Goal: Ask a question

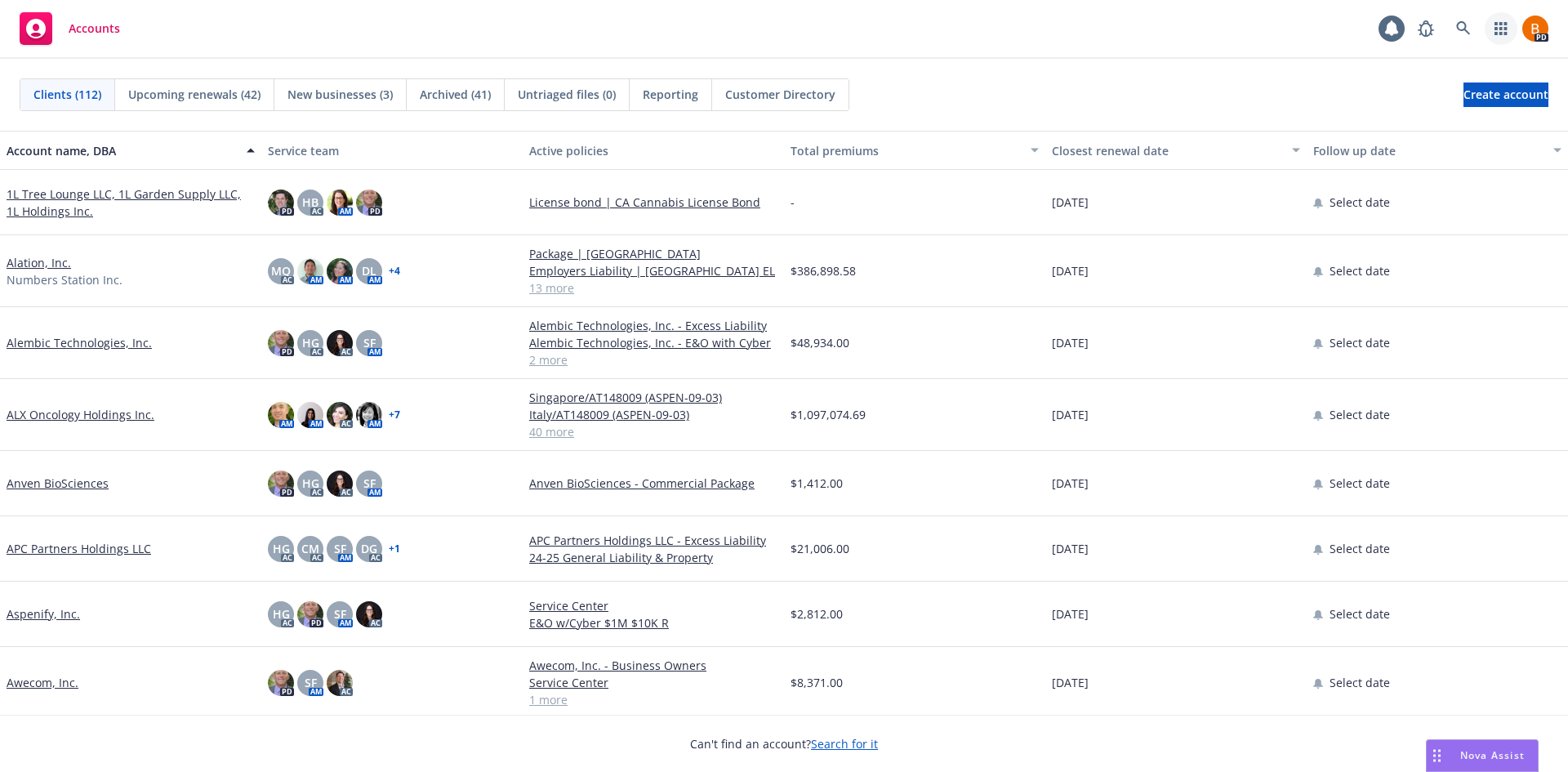
click at [1495, 33] on icon "button" at bounding box center [1500, 28] width 13 height 13
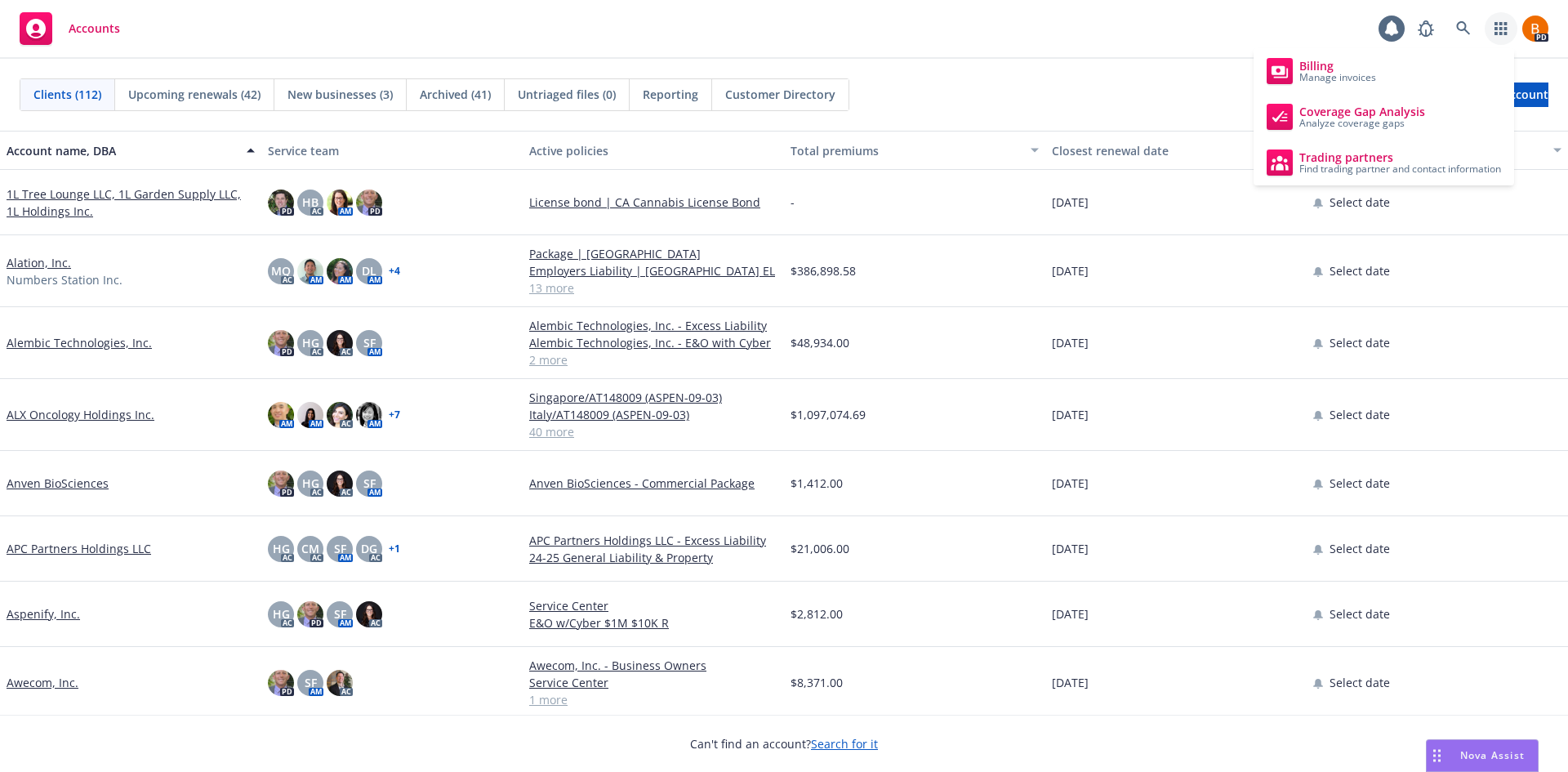
click at [1472, 749] on span "Nova Assist" at bounding box center [1492, 754] width 64 height 14
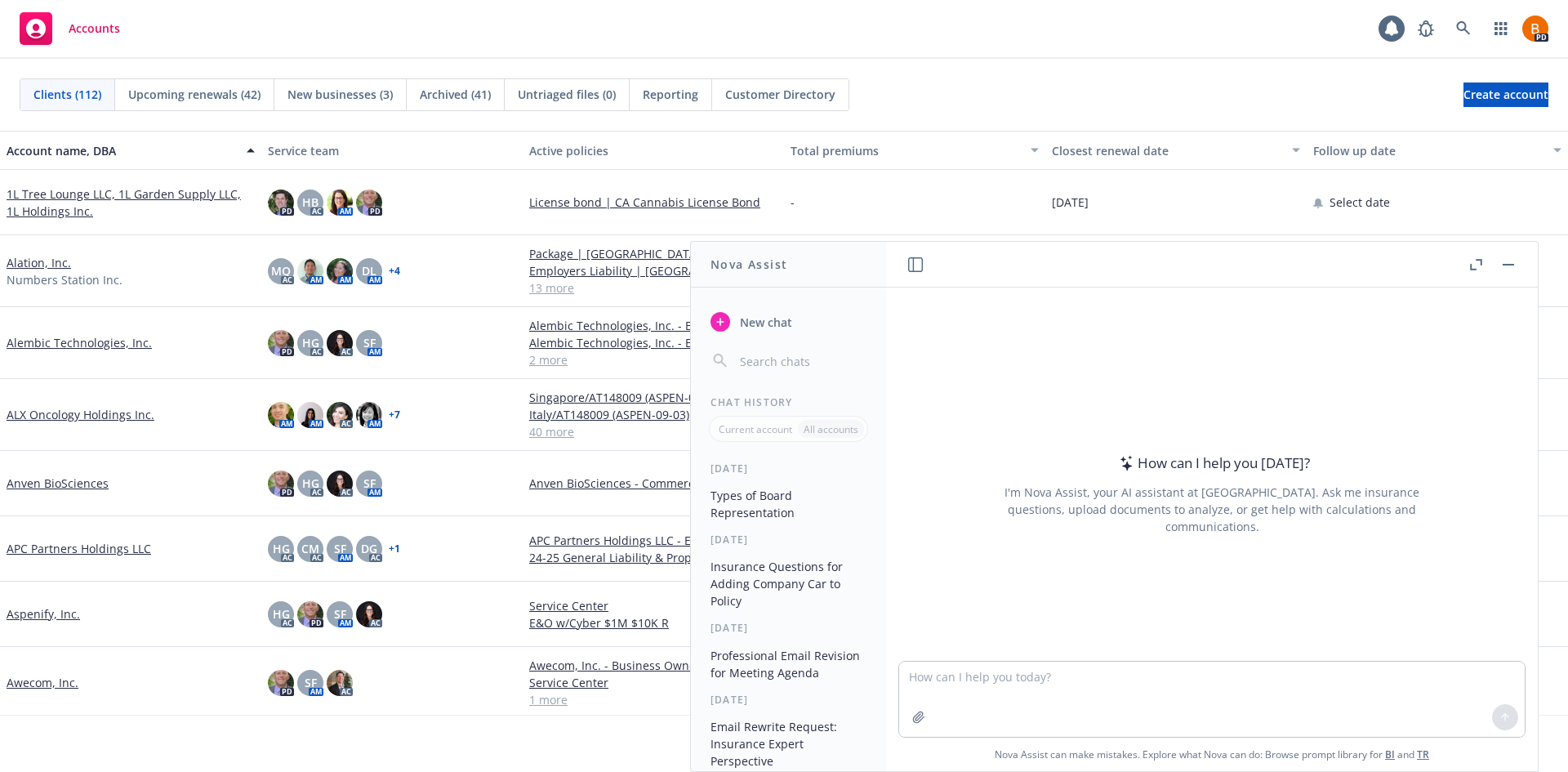
click at [1474, 260] on icon "button" at bounding box center [1476, 265] width 13 height 12
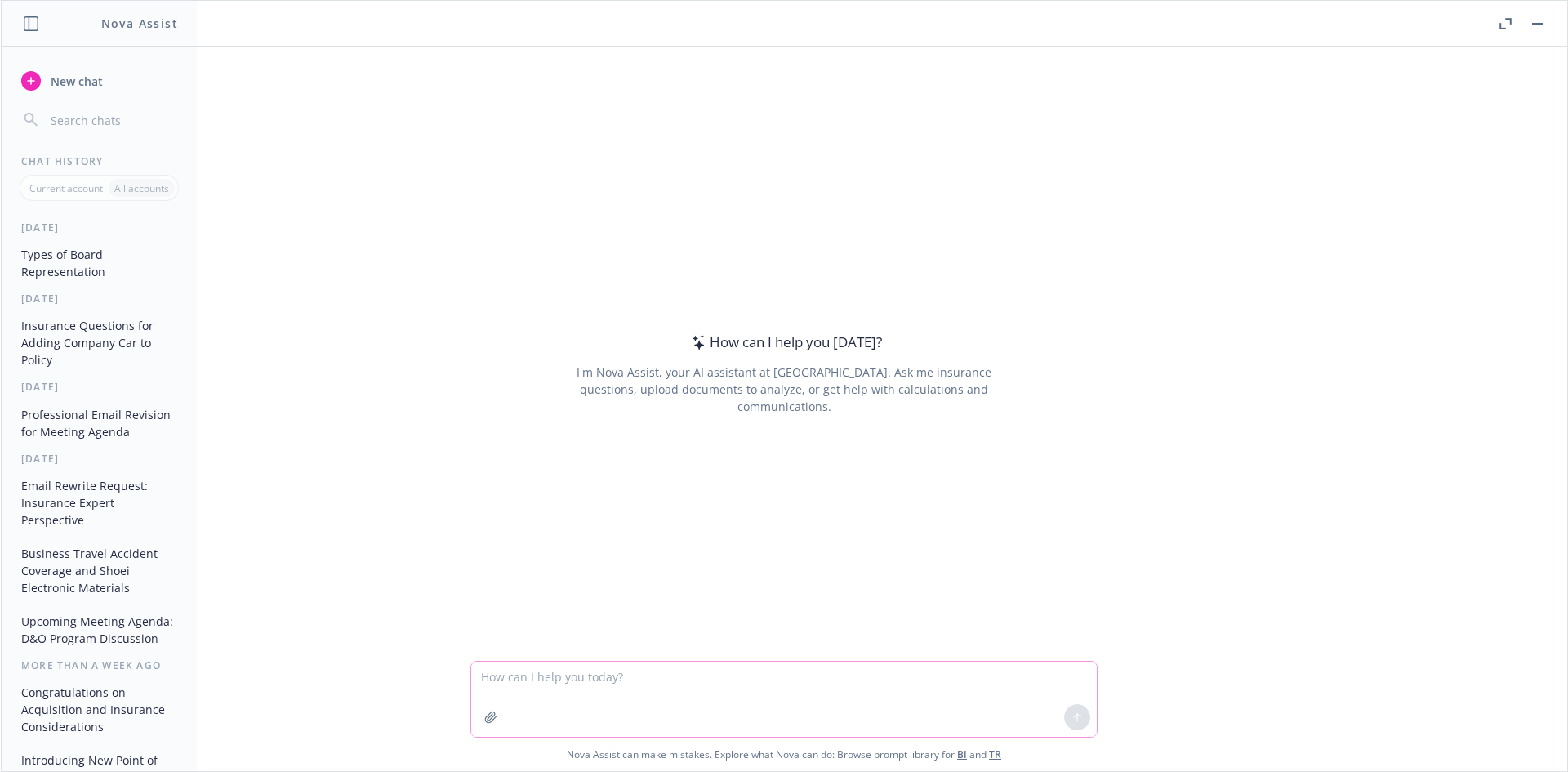
click at [484, 721] on icon "button" at bounding box center [490, 717] width 13 height 13
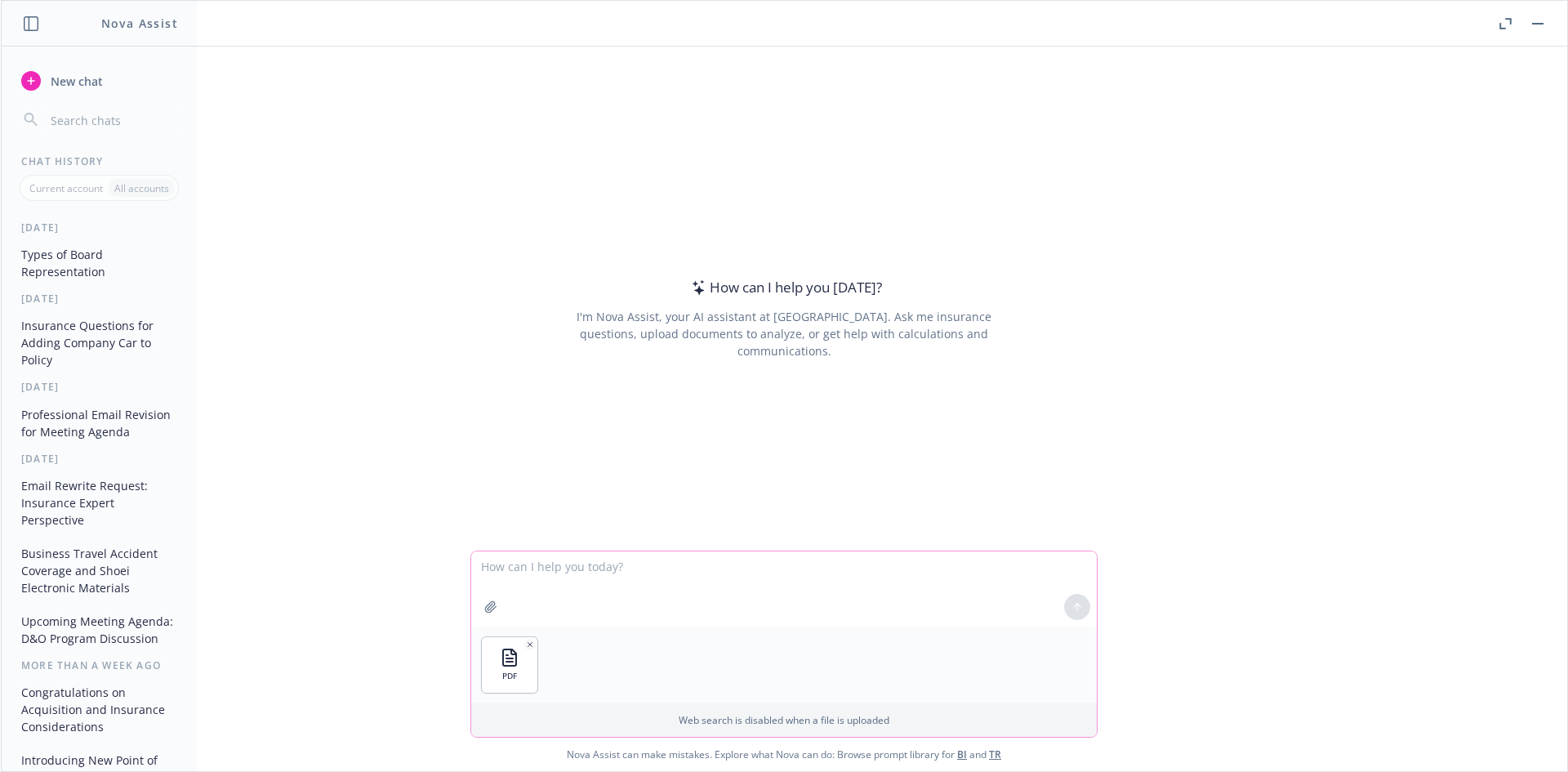
click at [693, 584] on textarea at bounding box center [784, 588] width 626 height 75
click at [788, 564] on textarea "Help review the attached policy and prepare a summary of coverages with a break…" at bounding box center [784, 588] width 626 height 77
click at [1027, 566] on textarea "Help review the attached policy and prepare a summary of key coverages with a b…" at bounding box center [784, 588] width 626 height 77
type textarea "Help review the attached policy and prepare a summary of key coverages with a b…"
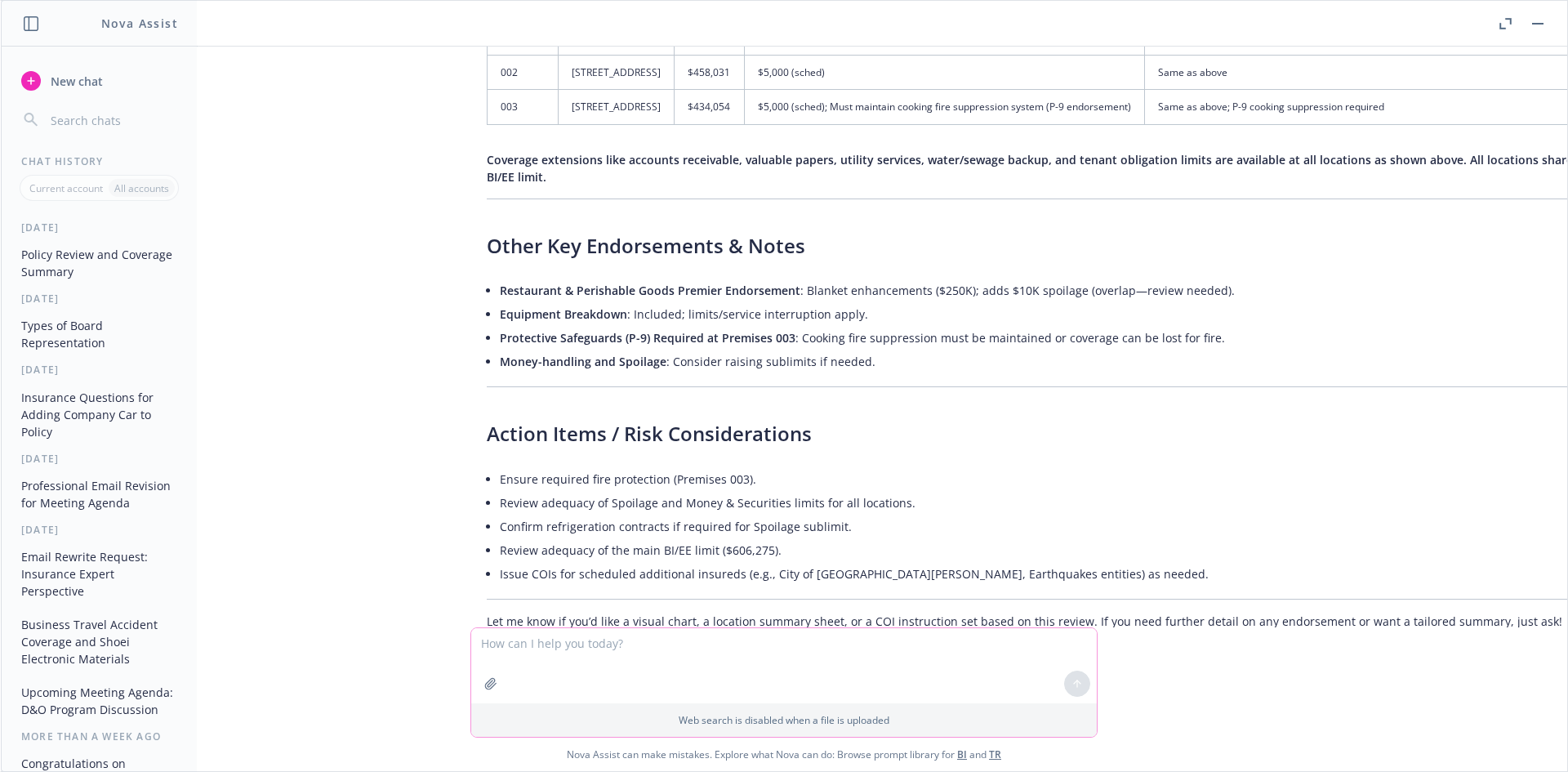
scroll to position [1124, 0]
